Goal: Information Seeking & Learning: Learn about a topic

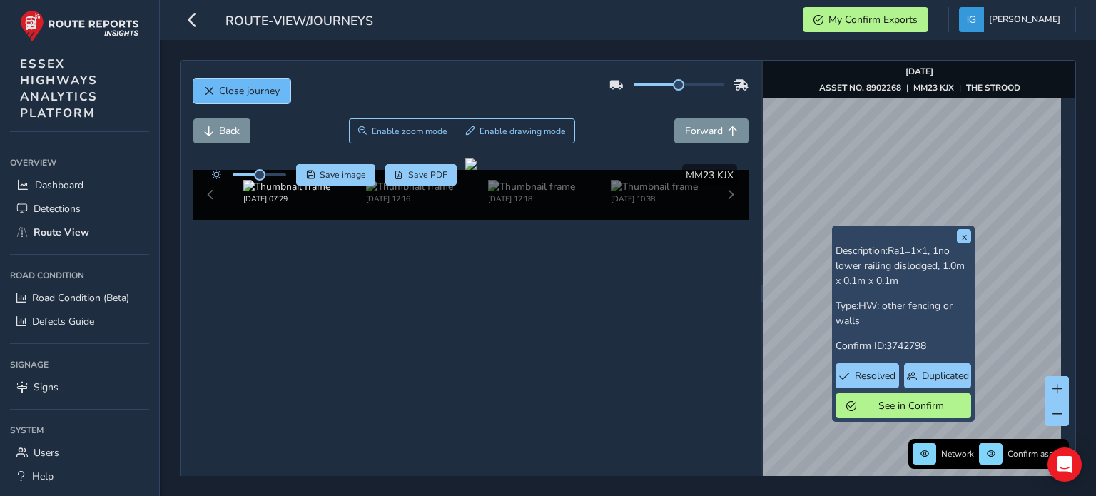
click at [260, 91] on span "Close journey" at bounding box center [249, 91] width 61 height 14
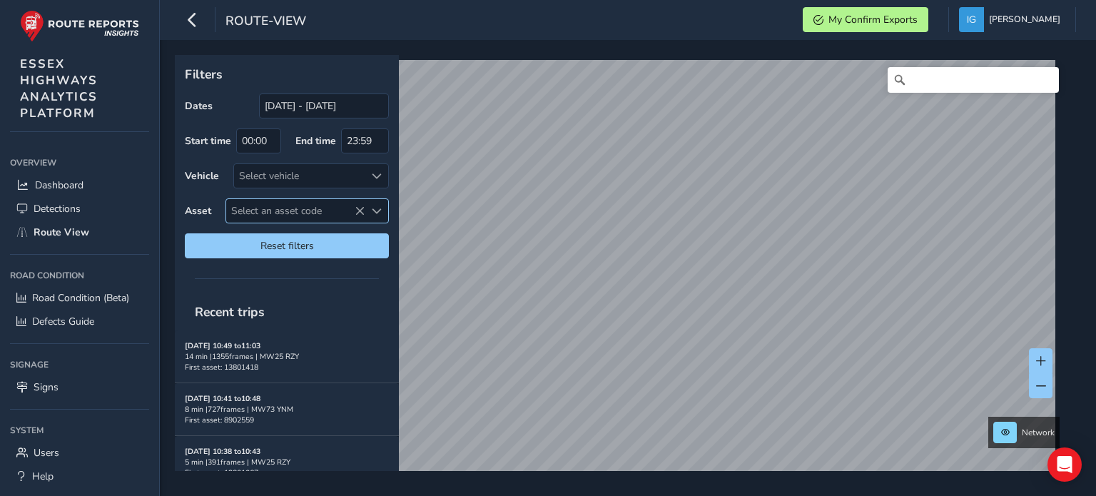
click at [377, 211] on span "Select an asset code" at bounding box center [377, 211] width 10 height 10
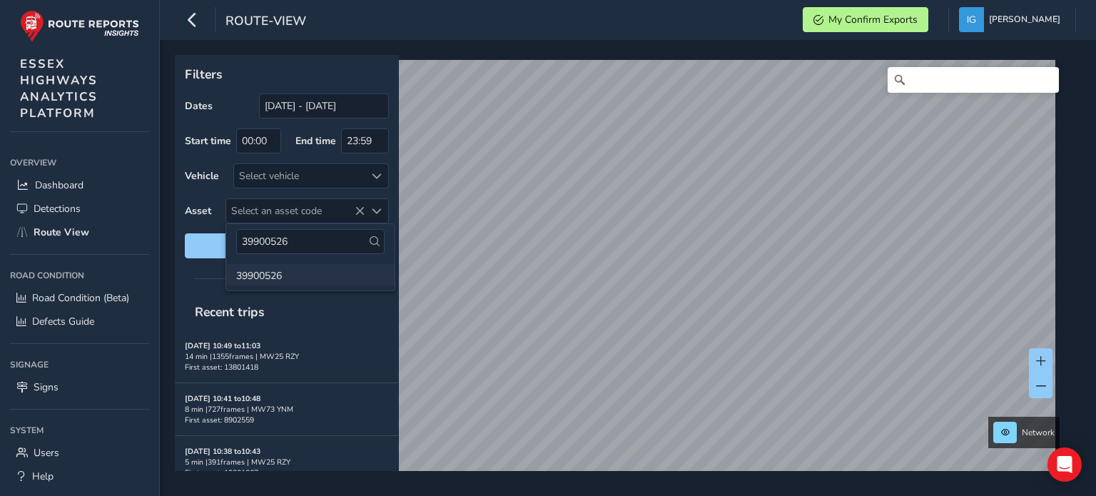
type input "39900526"
click at [273, 270] on li "39900526" at bounding box center [310, 274] width 168 height 21
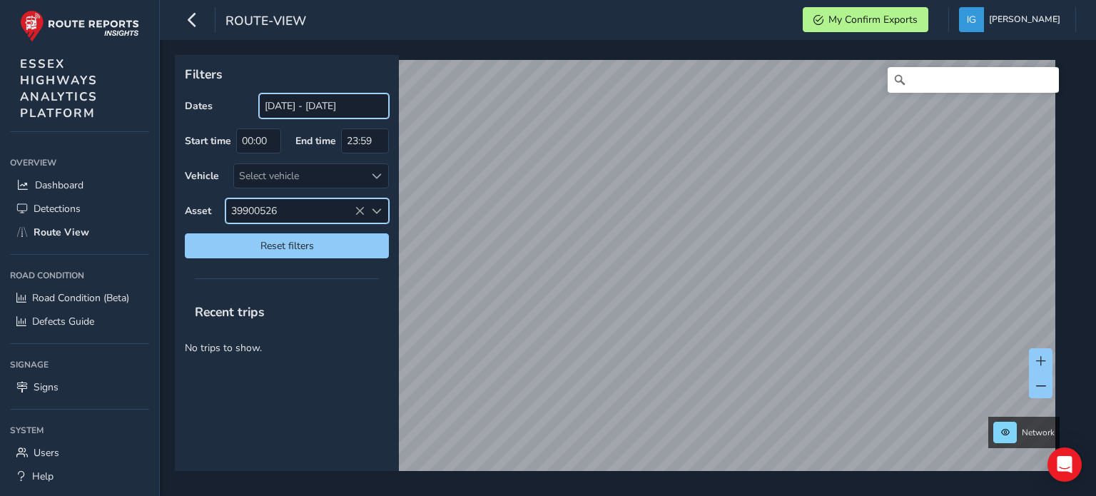
click at [328, 106] on input "[DATE] - [DATE]" at bounding box center [324, 105] width 130 height 25
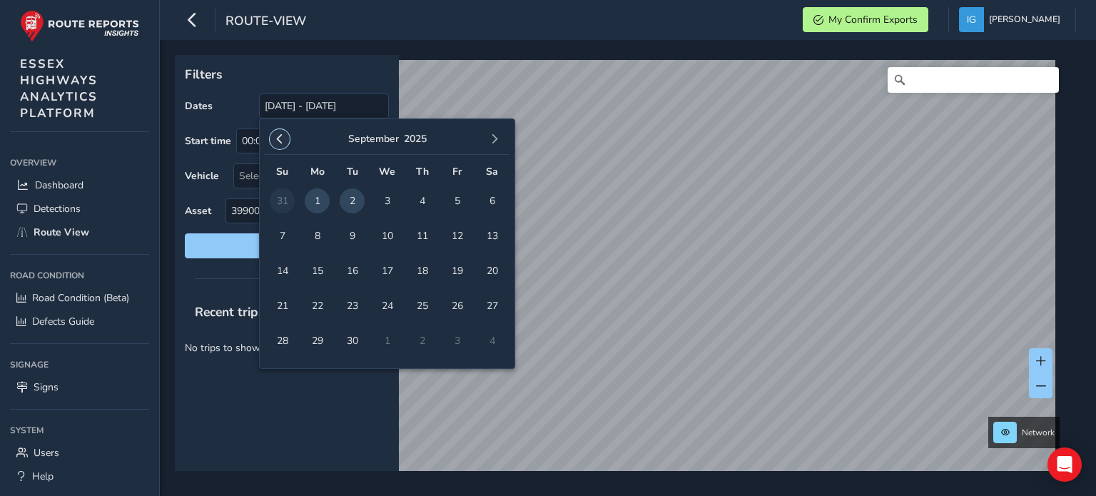
click at [277, 136] on span "button" at bounding box center [280, 139] width 10 height 10
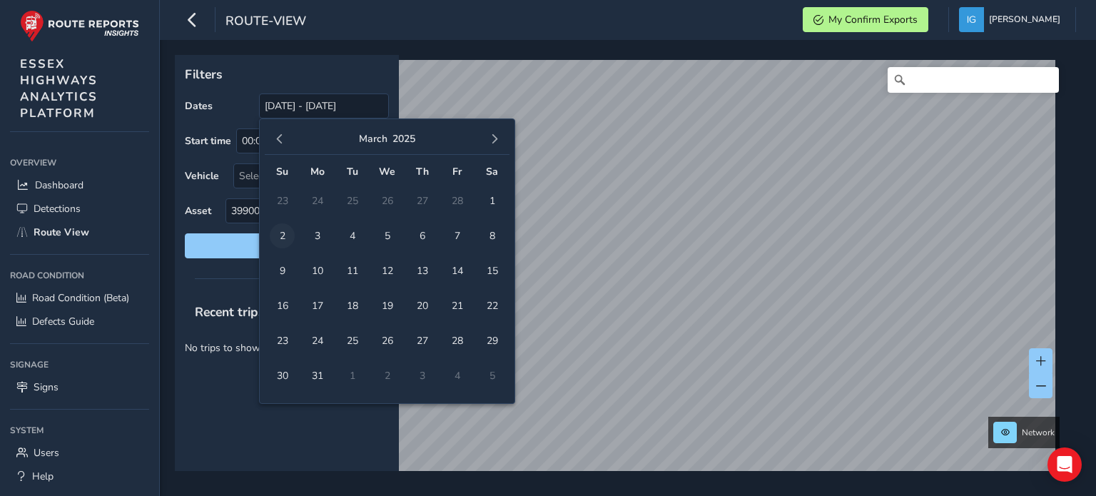
click at [285, 231] on span "2" at bounding box center [282, 235] width 25 height 25
click at [490, 134] on span "button" at bounding box center [495, 139] width 10 height 10
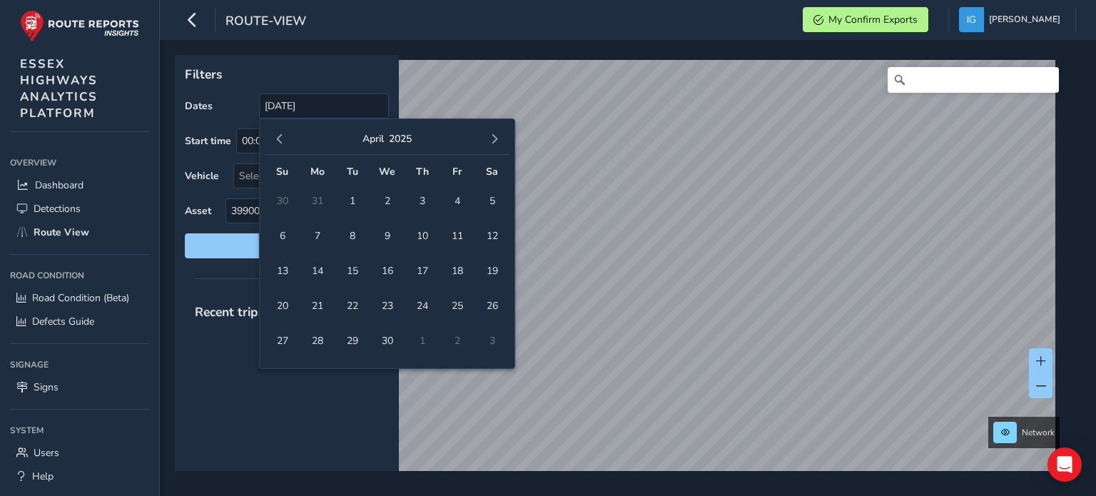
click at [490, 134] on span "button" at bounding box center [495, 139] width 10 height 10
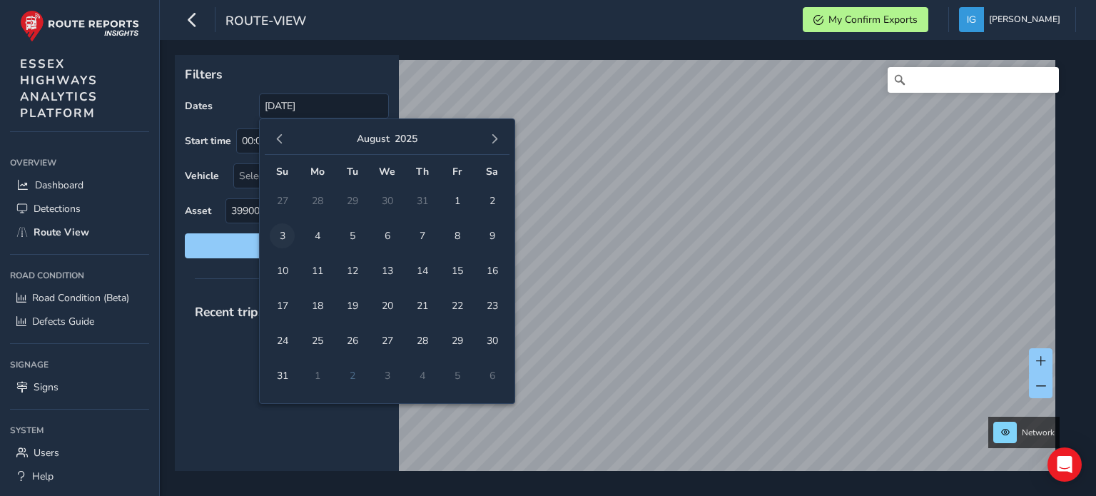
click at [285, 233] on span "3" at bounding box center [282, 235] width 25 height 25
type input "[DATE] - [DATE]"
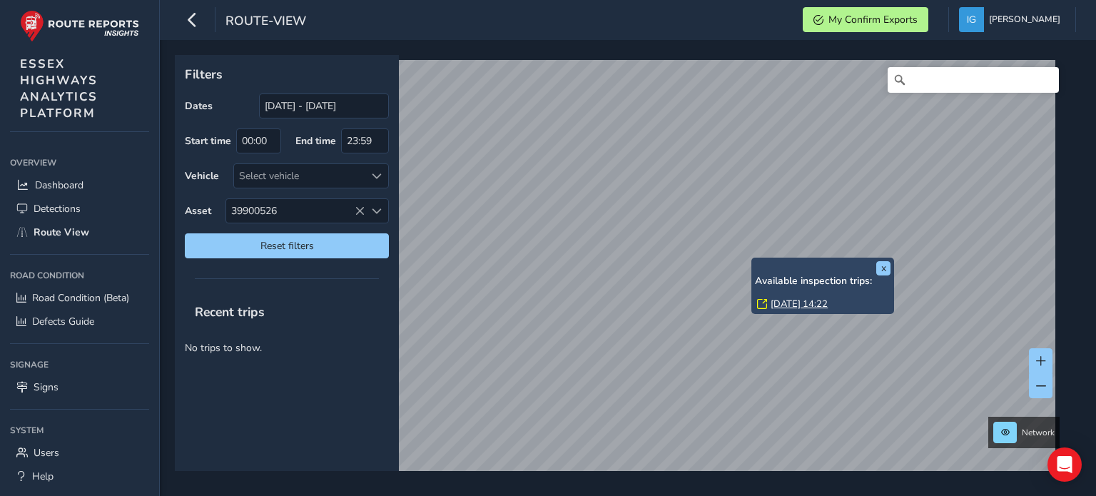
click at [784, 305] on link "[DATE] 14:22" at bounding box center [799, 304] width 57 height 13
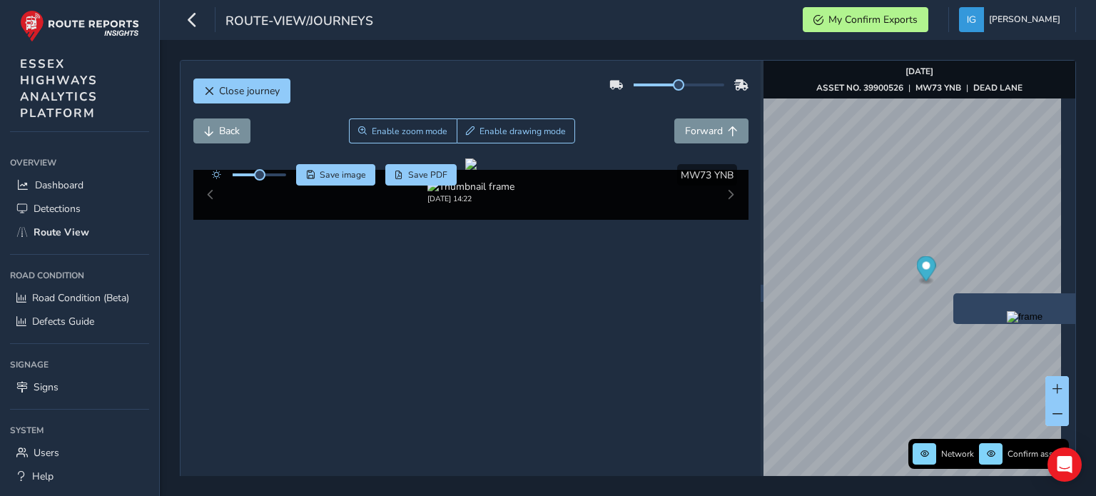
click at [1007, 323] on img "Preview frame" at bounding box center [1025, 316] width 36 height 11
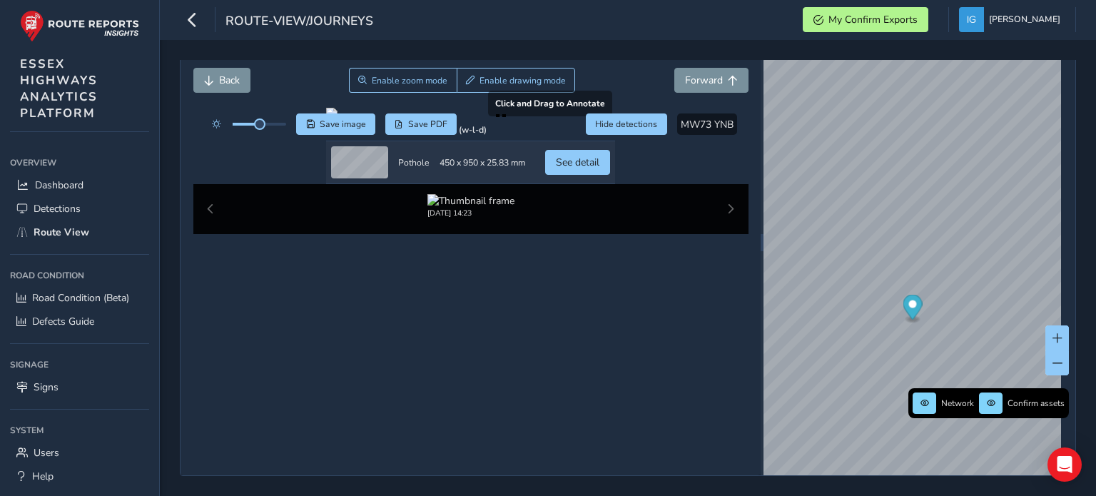
scroll to position [143, 0]
click at [599, 169] on span "See detail" at bounding box center [578, 163] width 44 height 14
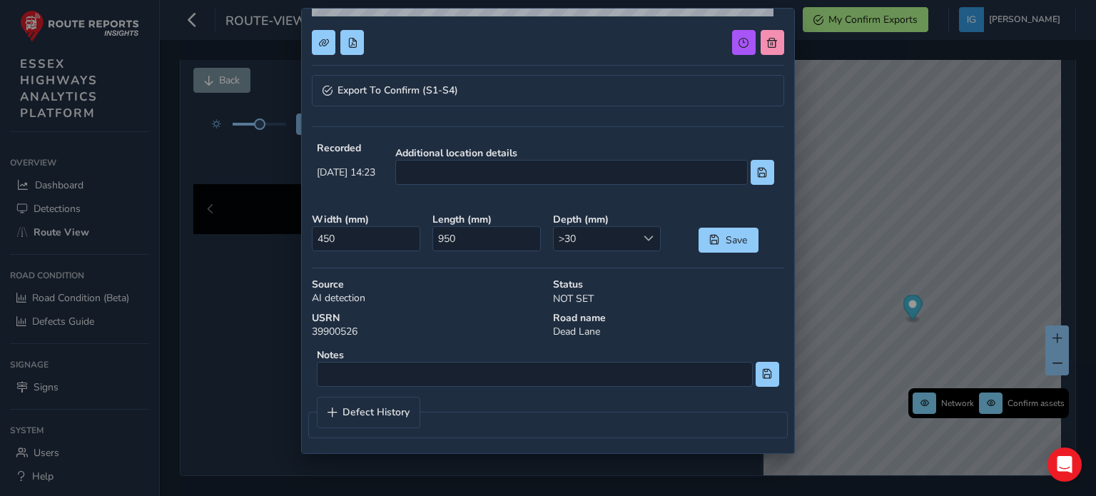
scroll to position [314, 0]
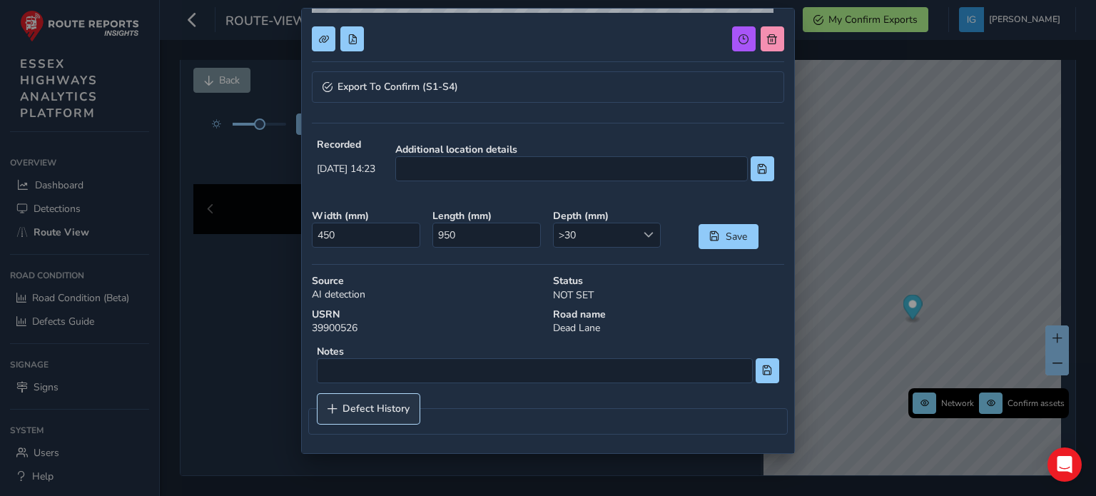
click at [390, 398] on link "Defect History" at bounding box center [369, 409] width 102 height 30
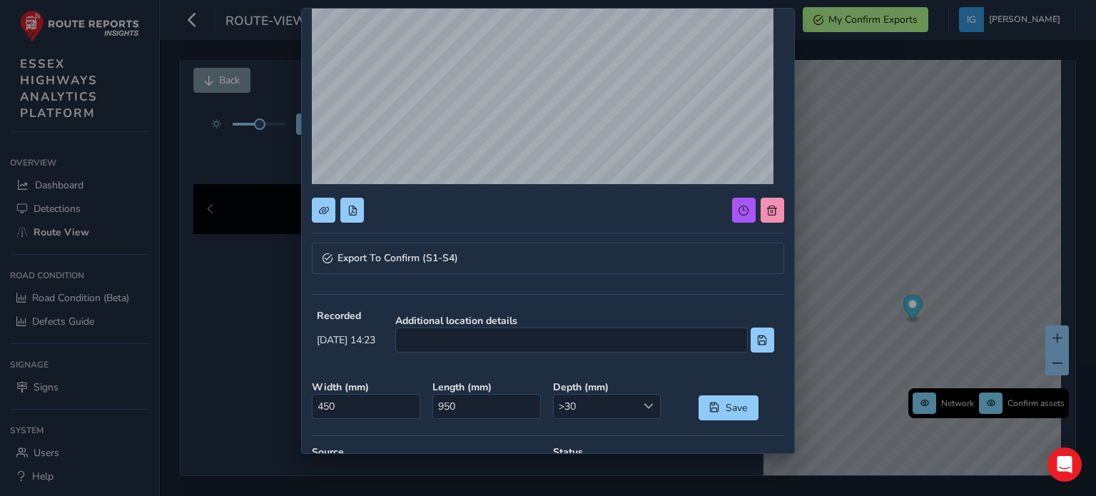
scroll to position [0, 0]
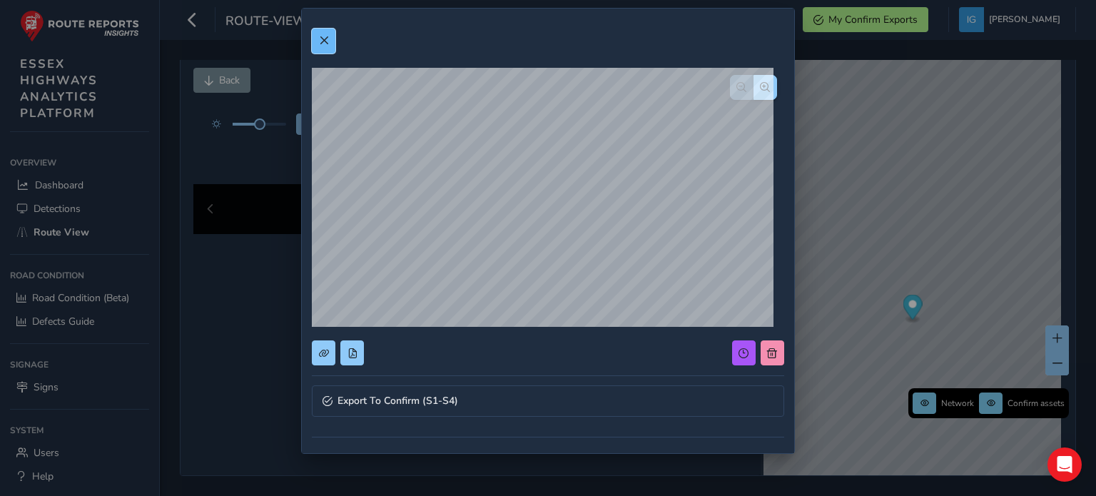
click at [323, 41] on span at bounding box center [324, 41] width 10 height 10
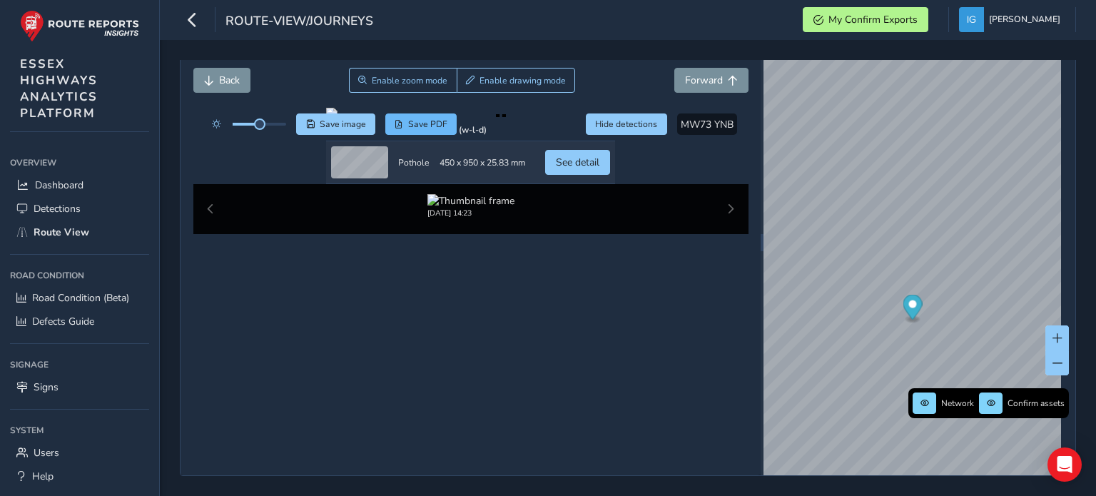
scroll to position [143, 0]
click at [522, 119] on div at bounding box center [470, 113] width 289 height 11
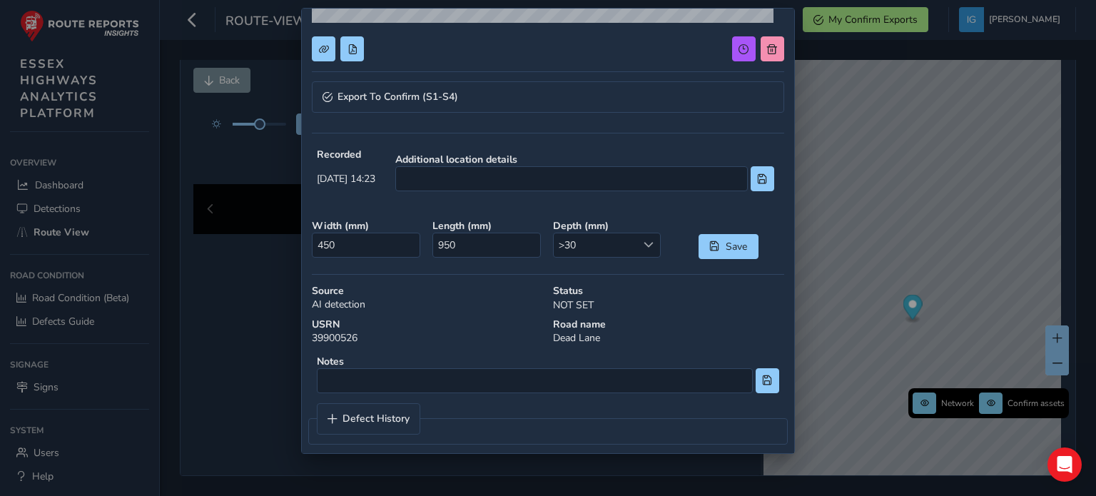
scroll to position [314, 0]
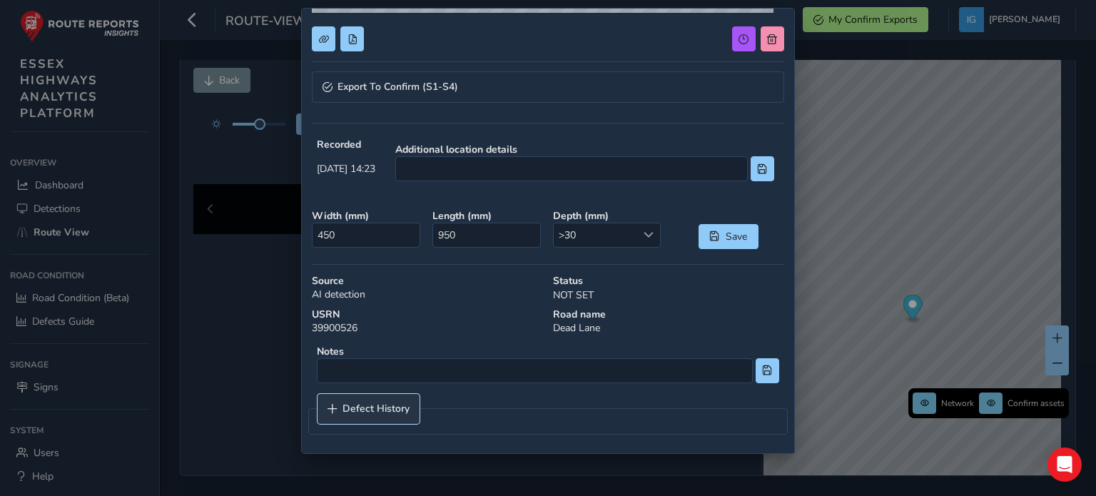
click at [371, 411] on span "Defect History" at bounding box center [376, 409] width 67 height 10
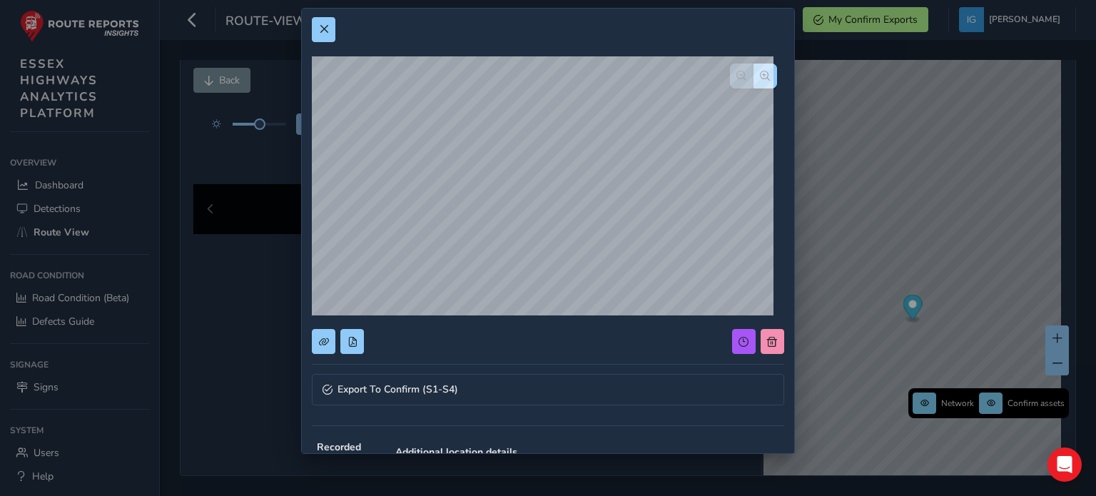
scroll to position [0, 0]
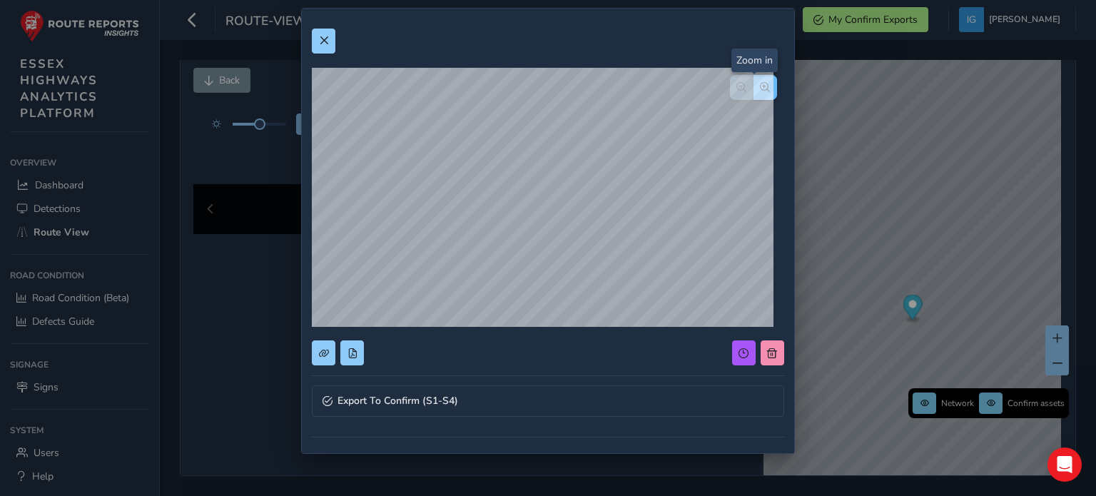
click at [760, 84] on span "button" at bounding box center [765, 87] width 10 height 10
click at [331, 39] on button at bounding box center [324, 41] width 24 height 25
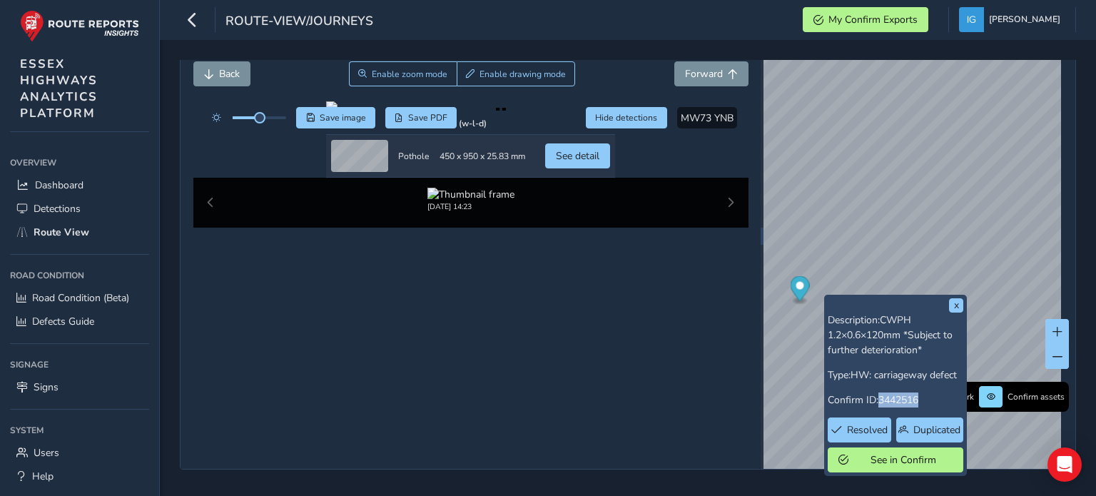
drag, startPoint x: 882, startPoint y: 310, endPoint x: 921, endPoint y: 310, distance: 38.5
click at [919, 393] on span "3442516" at bounding box center [899, 400] width 40 height 14
copy span "3442516"
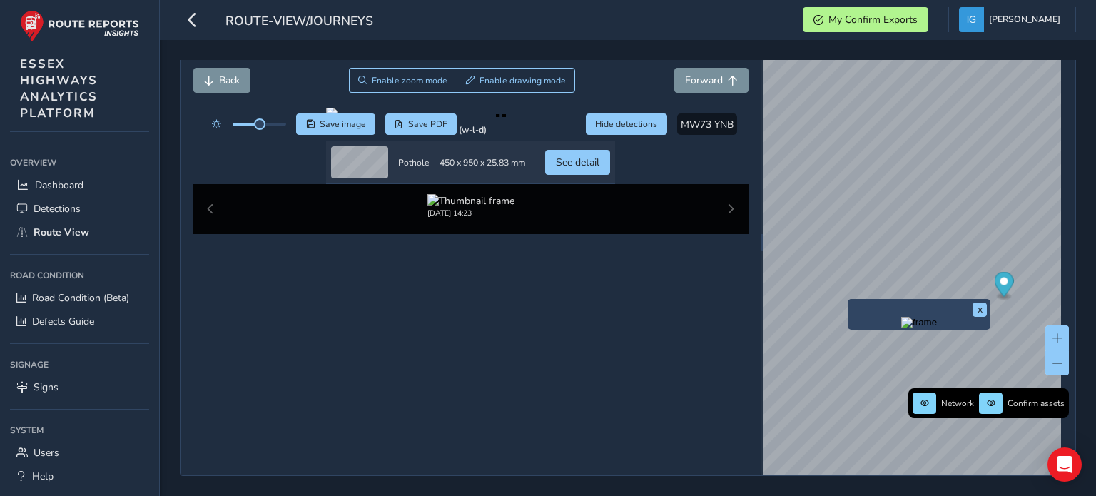
click at [901, 317] on img "Preview frame" at bounding box center [919, 322] width 36 height 11
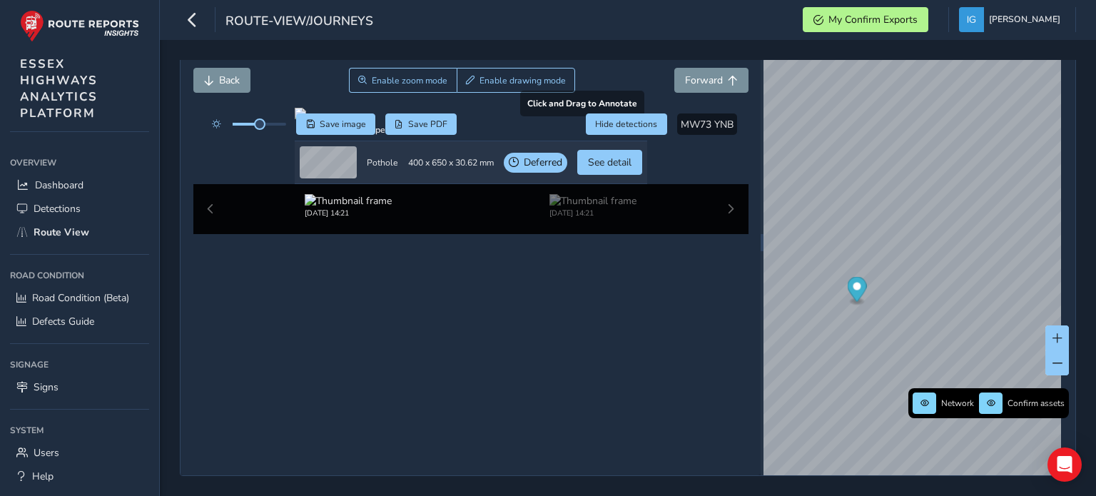
scroll to position [143, 0]
click at [632, 169] on span "See detail" at bounding box center [610, 163] width 44 height 14
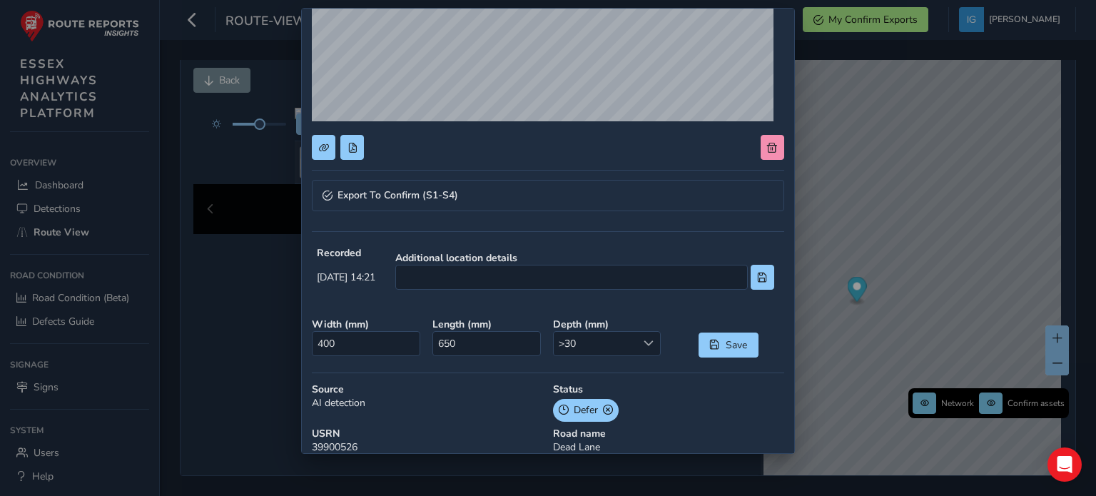
scroll to position [214, 0]
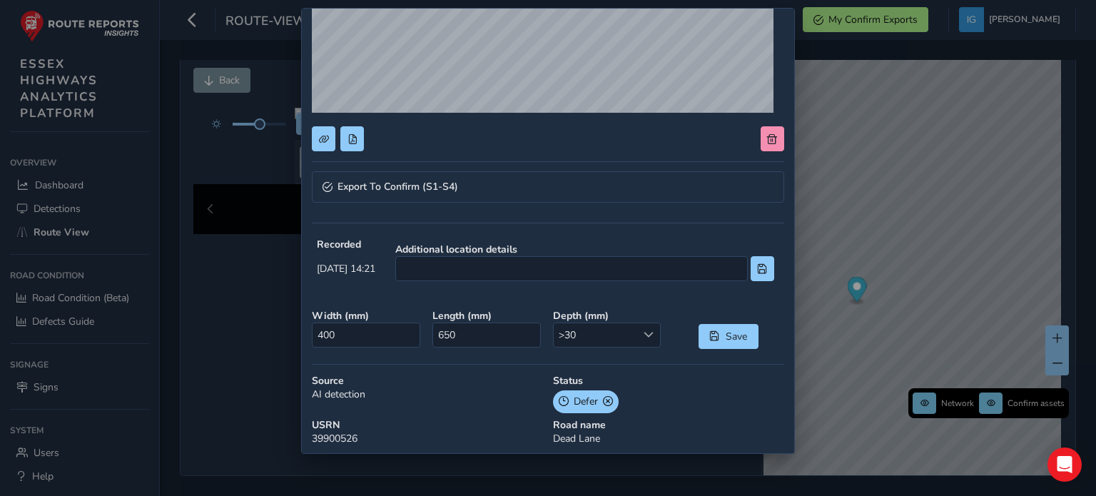
click at [559, 400] on span at bounding box center [564, 401] width 10 height 15
click at [581, 402] on span "Defer" at bounding box center [586, 401] width 24 height 15
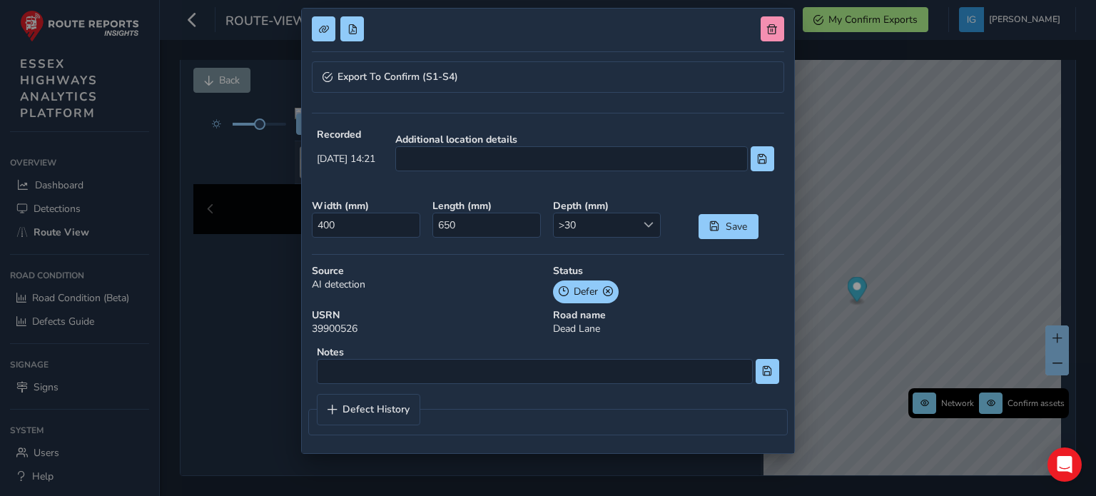
scroll to position [325, 0]
click at [378, 406] on span "Defect History" at bounding box center [376, 409] width 67 height 10
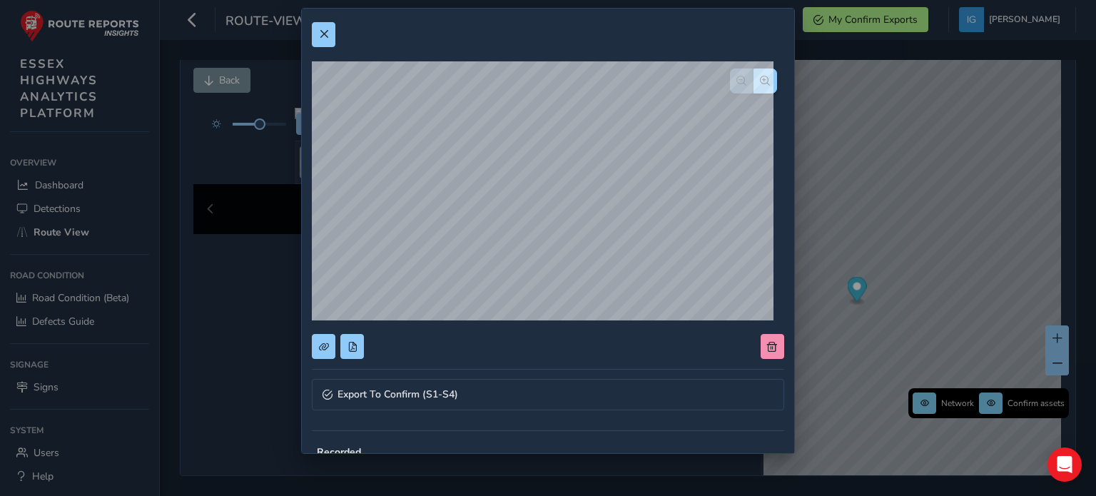
scroll to position [0, 0]
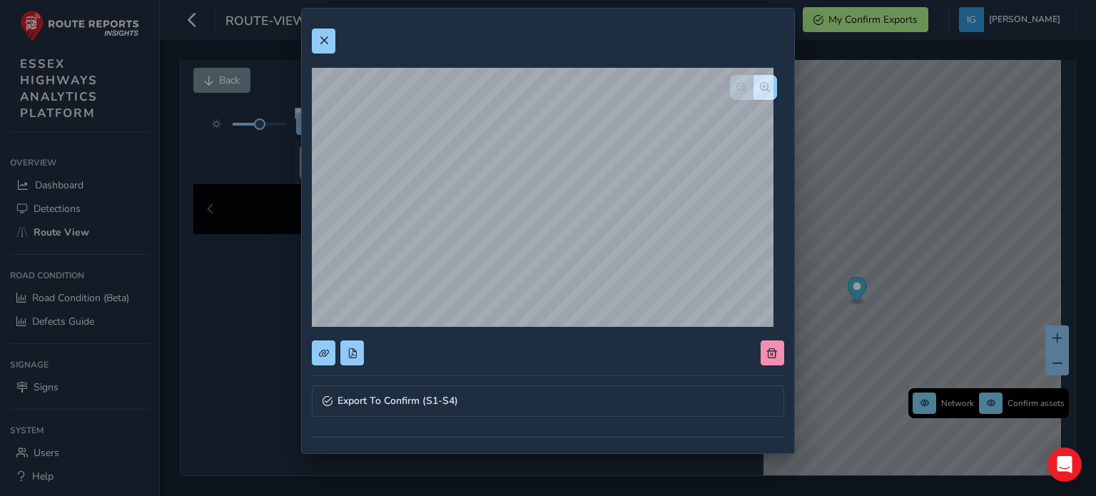
click at [997, 202] on div "Export To Confirm (S1-S4) Recorded [DATE] 14:21 Additional location details Wid…" at bounding box center [548, 248] width 1096 height 496
click at [328, 39] on span at bounding box center [324, 41] width 10 height 10
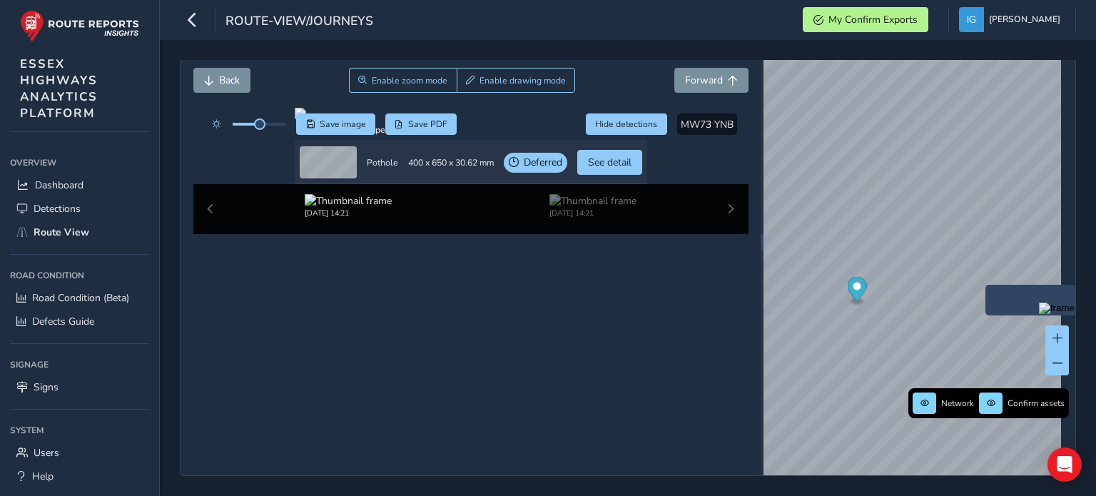
click at [1039, 303] on img "Preview frame" at bounding box center [1057, 308] width 36 height 11
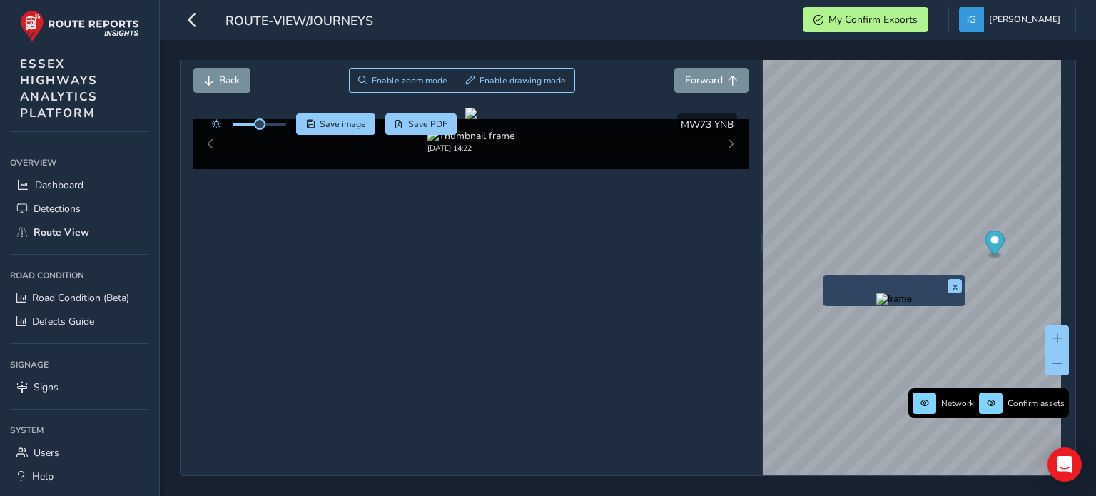
scroll to position [89, 0]
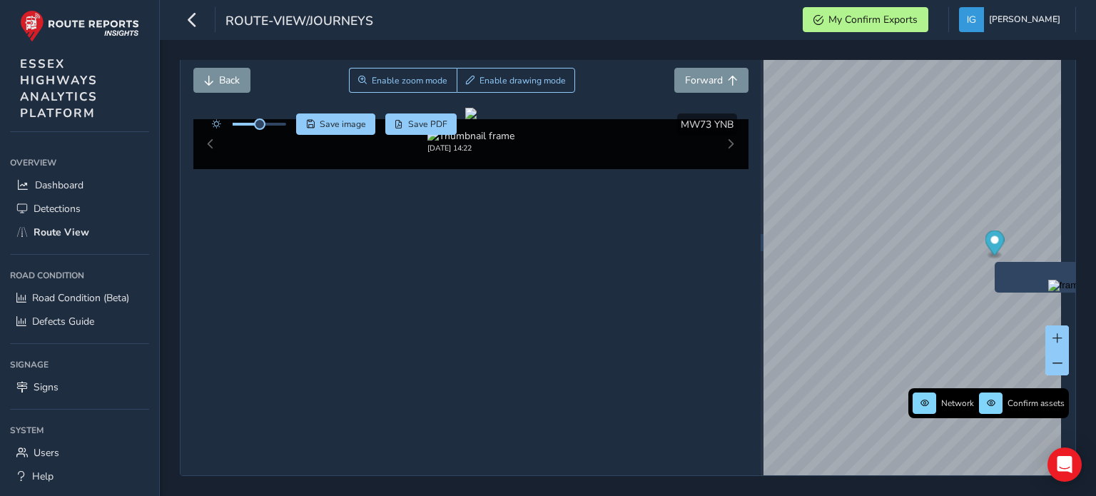
click at [995, 262] on div "x" at bounding box center [1066, 277] width 143 height 31
click at [1048, 280] on img "Preview frame" at bounding box center [1066, 285] width 36 height 11
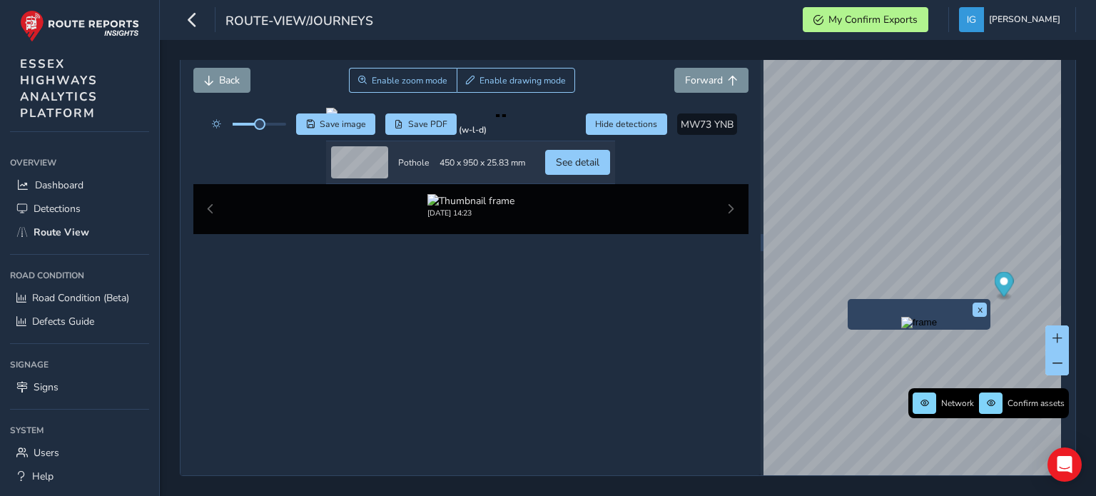
click at [901, 317] on img "Preview frame" at bounding box center [919, 322] width 36 height 11
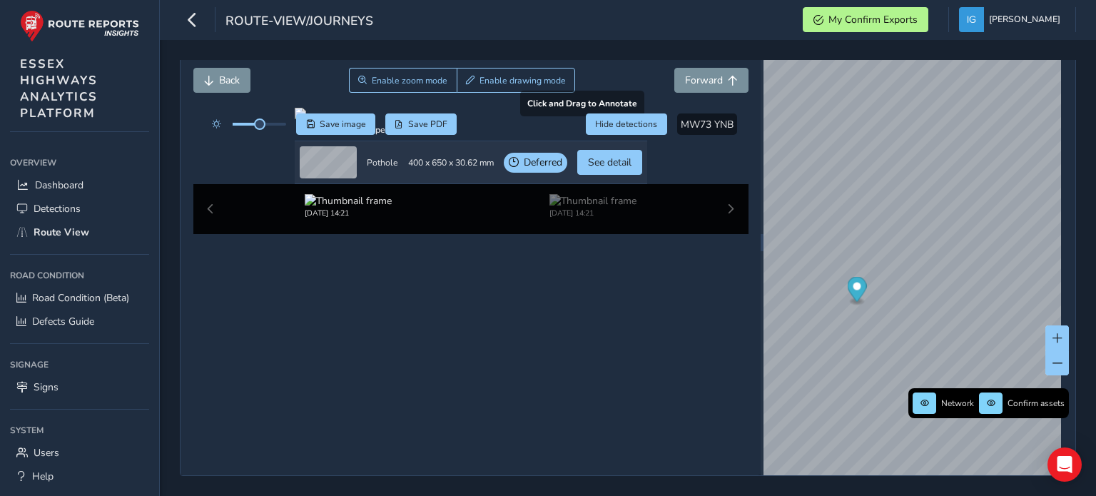
scroll to position [143, 0]
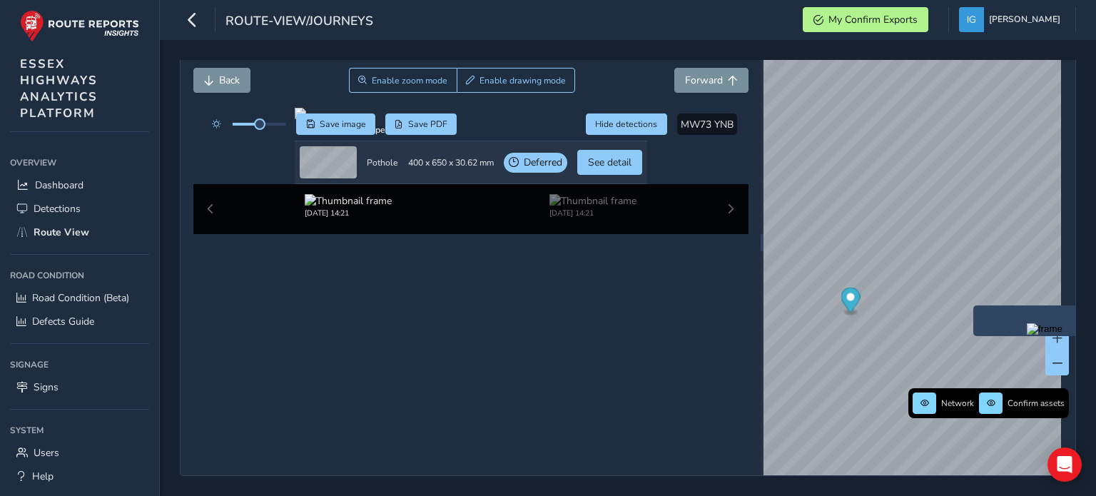
click at [973, 305] on div "x" at bounding box center [1044, 320] width 143 height 31
click at [1027, 323] on img "Preview frame" at bounding box center [1045, 328] width 36 height 11
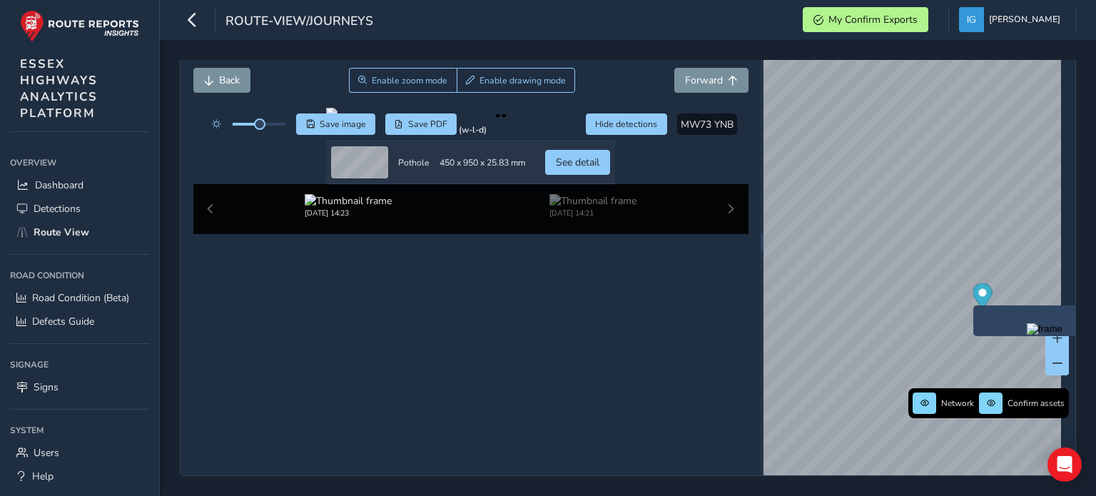
scroll to position [143, 0]
